Goal: Information Seeking & Learning: Learn about a topic

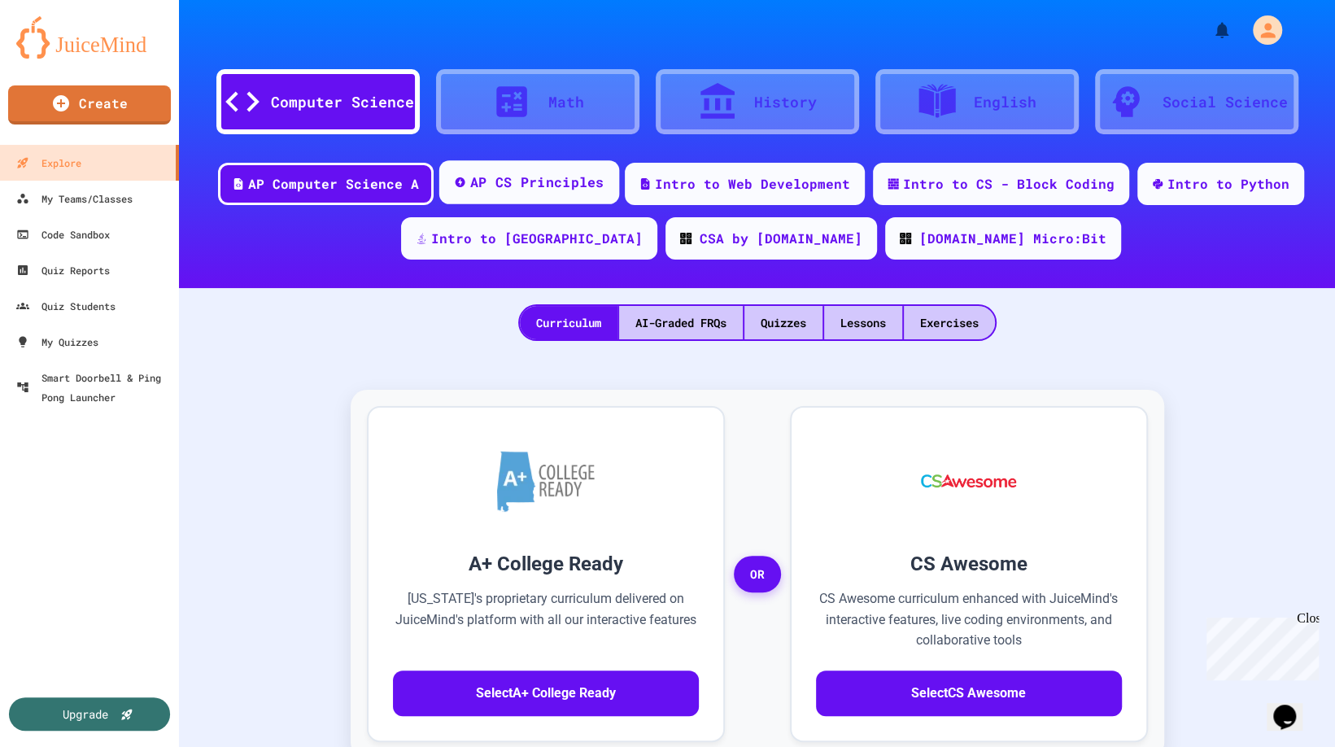
click at [544, 185] on div "AP CS Principles" at bounding box center [537, 182] width 134 height 20
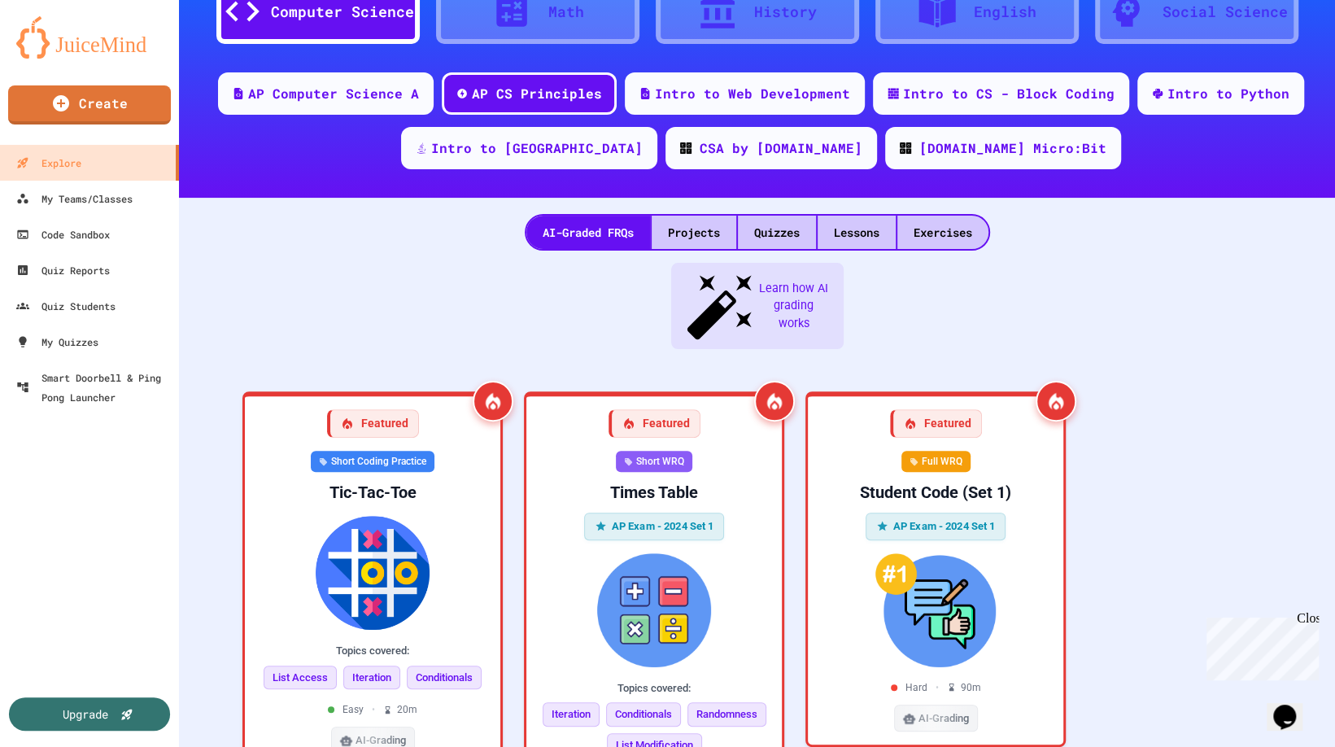
scroll to position [147, 0]
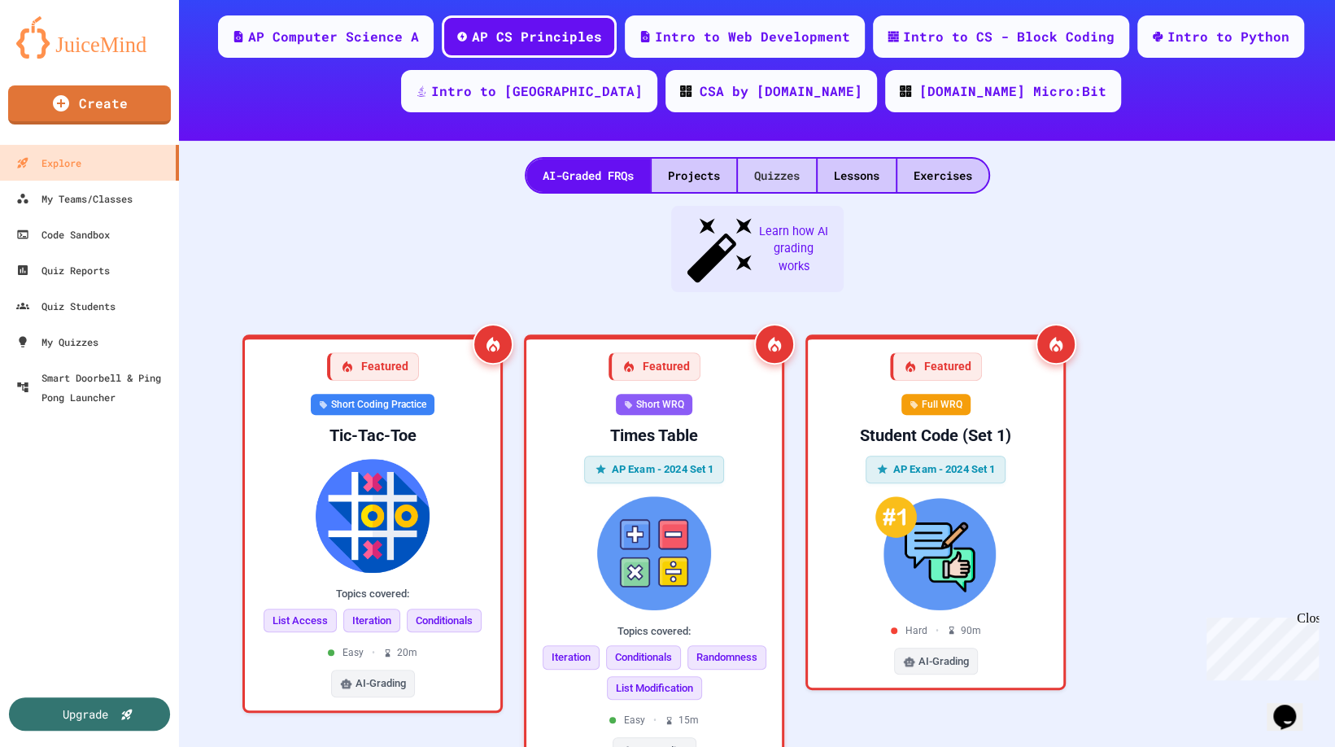
click at [756, 184] on div "Quizzes" at bounding box center [777, 175] width 78 height 33
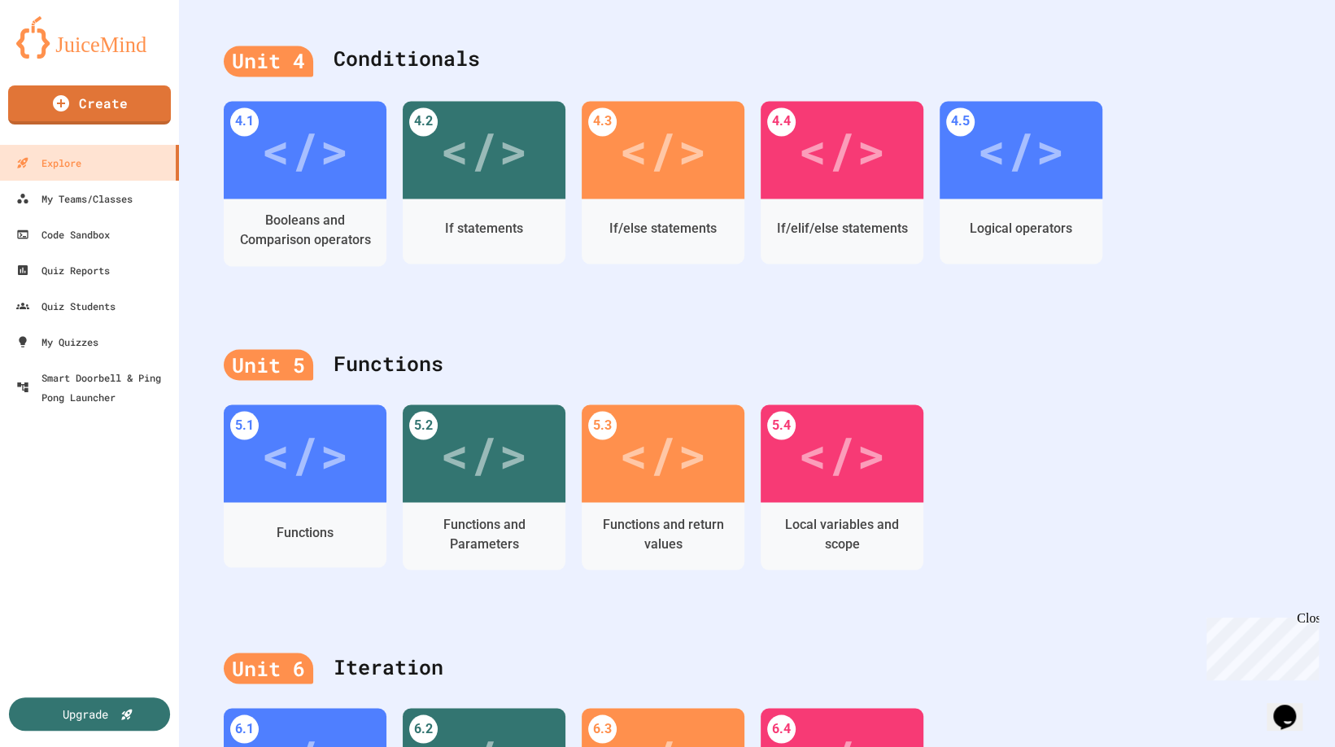
scroll to position [1479, 0]
